Goal: Transaction & Acquisition: Book appointment/travel/reservation

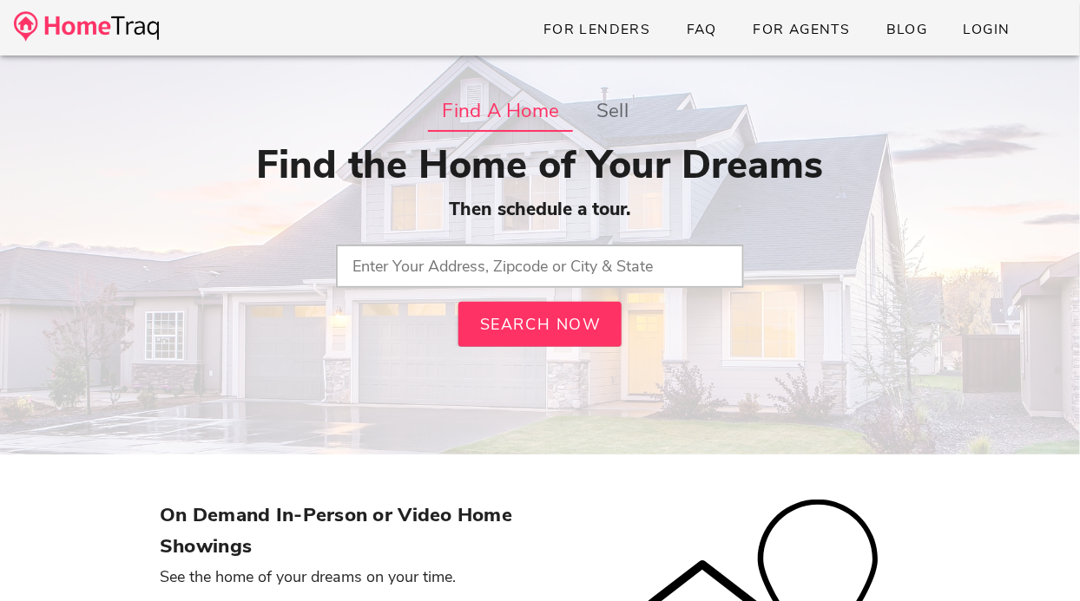
type input "[GEOGRAPHIC_DATA], [GEOGRAPHIC_DATA]"
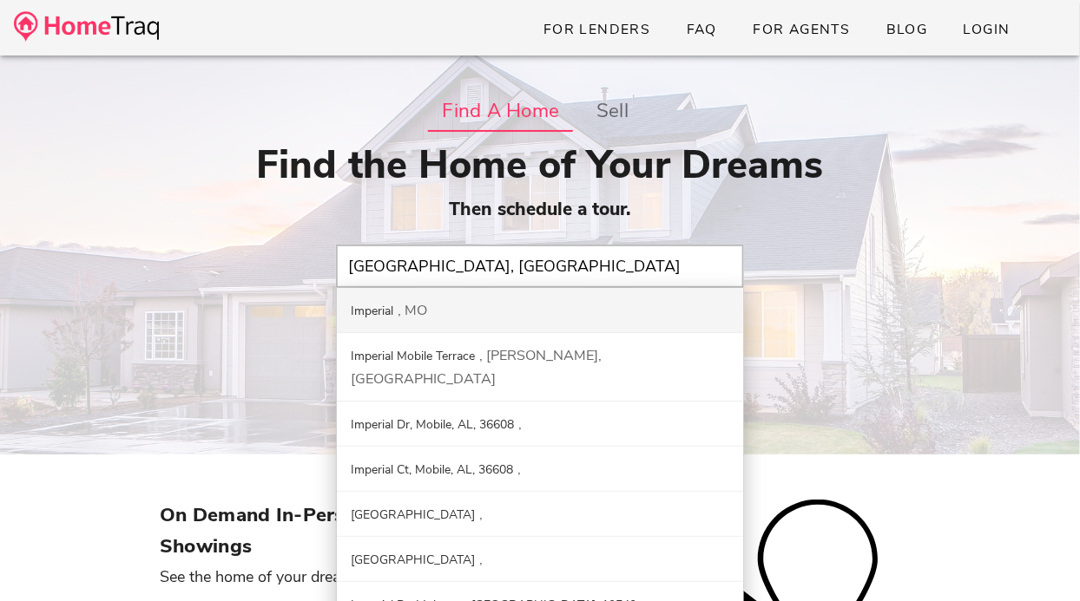
click at [521, 320] on div "Imperial MO" at bounding box center [540, 310] width 406 height 45
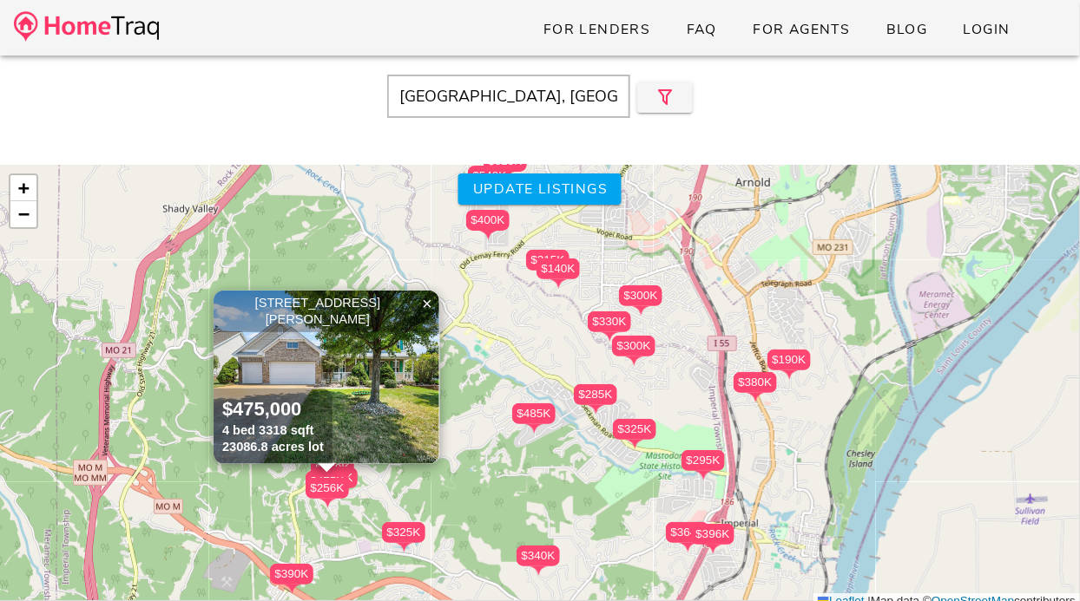
click at [569, 283] on div at bounding box center [557, 284] width 43 height 11
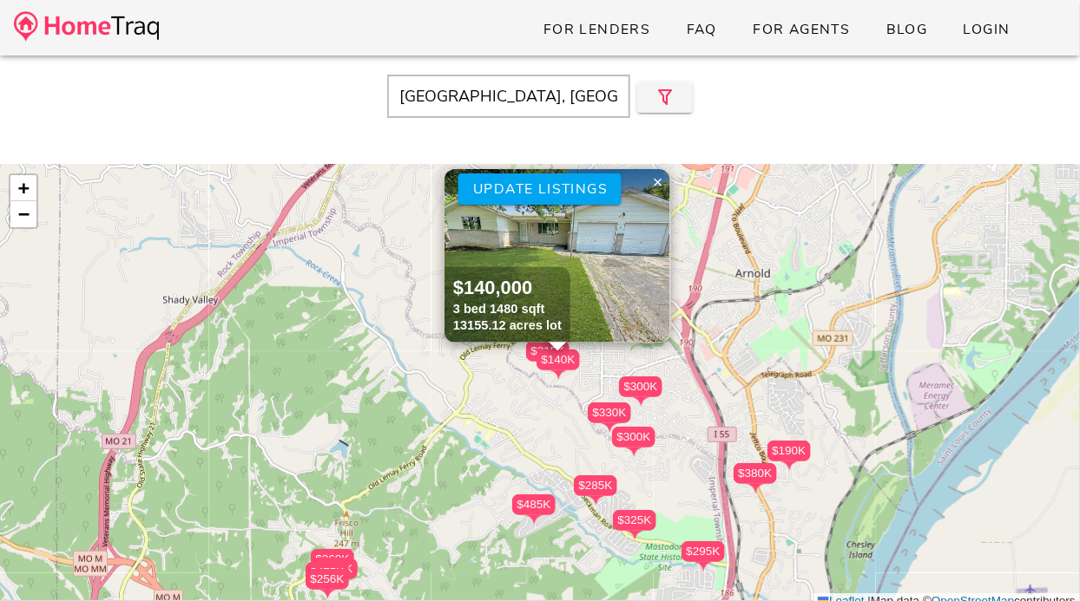
click at [569, 283] on div "$140,000 3 bed 1480 sqft 13155.12 acres lot" at bounding box center [507, 304] width 126 height 75
click at [510, 3] on div "For Lenders FAQ For Agents Blog Login" at bounding box center [540, 28] width 1080 height 56
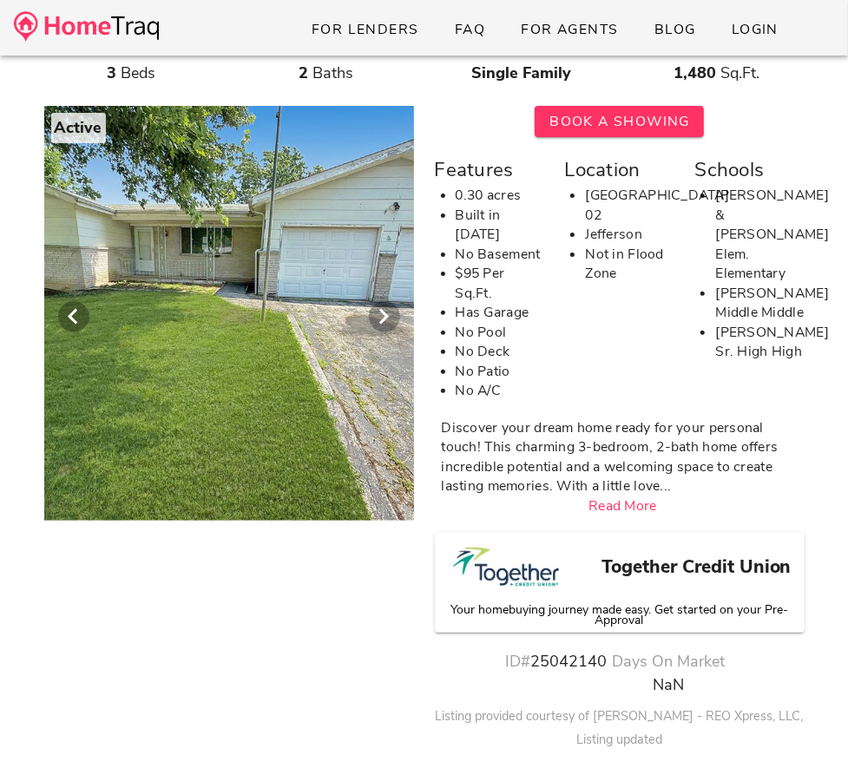
scroll to position [312, 0]
